Goal: Task Accomplishment & Management: Manage account settings

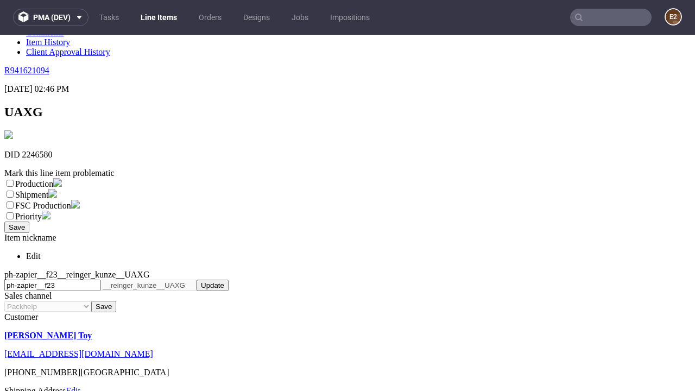
scroll to position [191, 0]
select select "dtp_ca_needed"
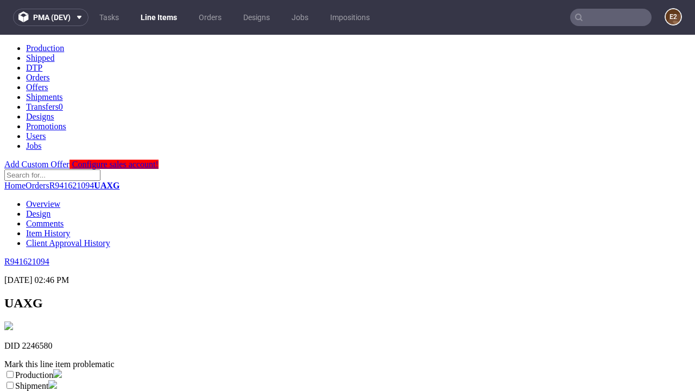
scroll to position [0, 0]
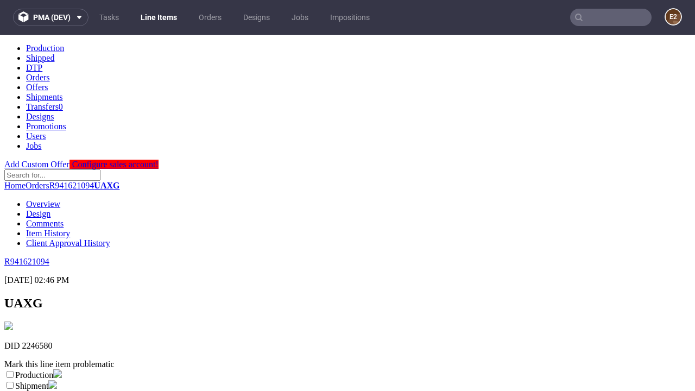
checkbox input "true"
